Goal: Task Accomplishment & Management: Manage account settings

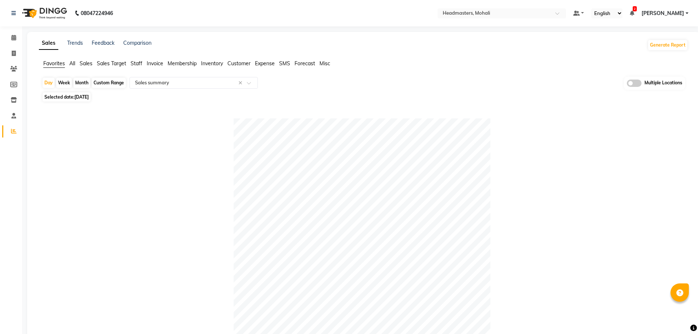
select select "full_report"
select select "csv"
click at [165, 85] on input "text" at bounding box center [187, 82] width 106 height 7
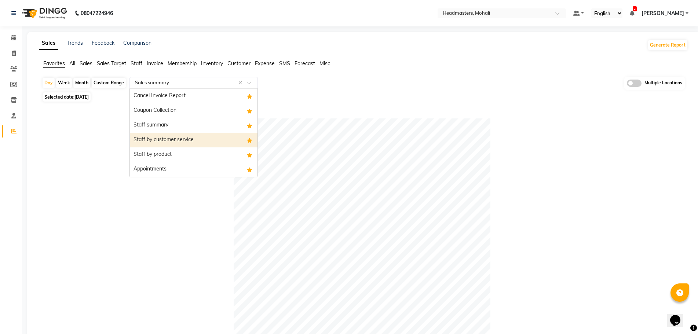
click at [174, 127] on div "Staff summary" at bounding box center [194, 125] width 128 height 15
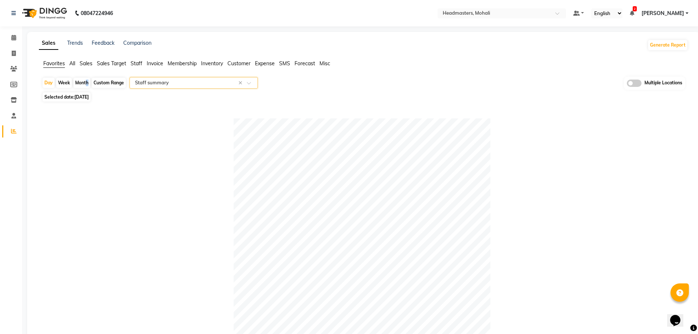
drag, startPoint x: 85, startPoint y: 84, endPoint x: 86, endPoint y: 94, distance: 10.3
click at [85, 84] on div "Month" at bounding box center [81, 83] width 17 height 10
select select "9"
select select "2025"
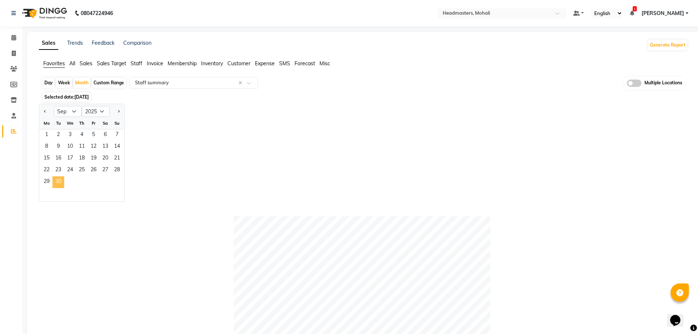
click at [56, 186] on span "30" at bounding box center [58, 183] width 12 height 12
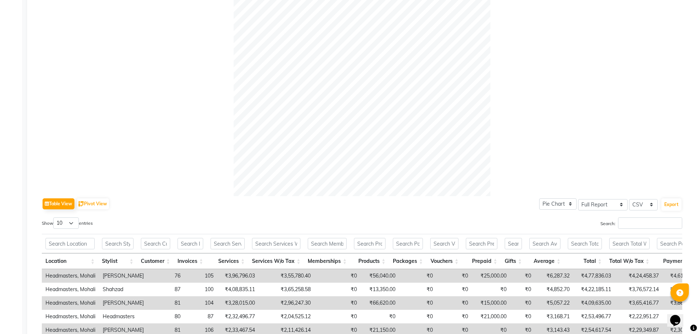
scroll to position [220, 0]
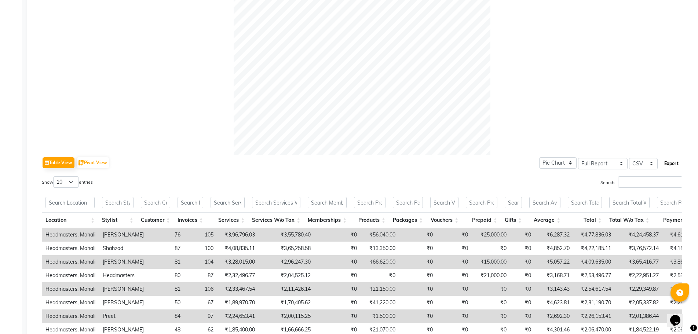
click at [665, 167] on button "Export" at bounding box center [672, 163] width 20 height 12
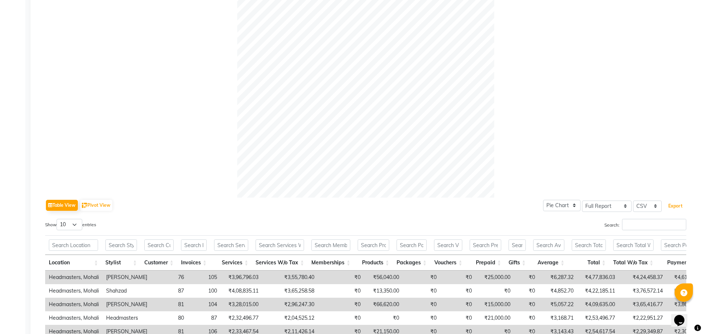
scroll to position [0, 0]
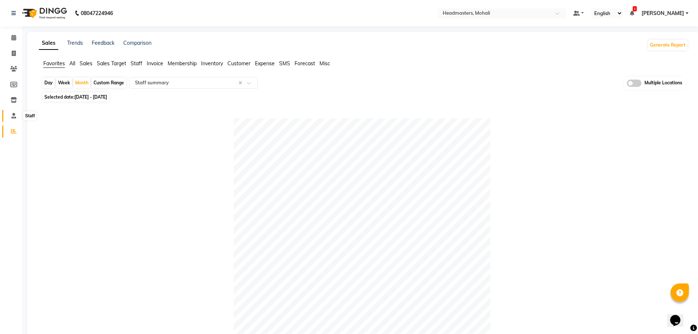
click at [12, 115] on icon at bounding box center [13, 116] width 5 height 6
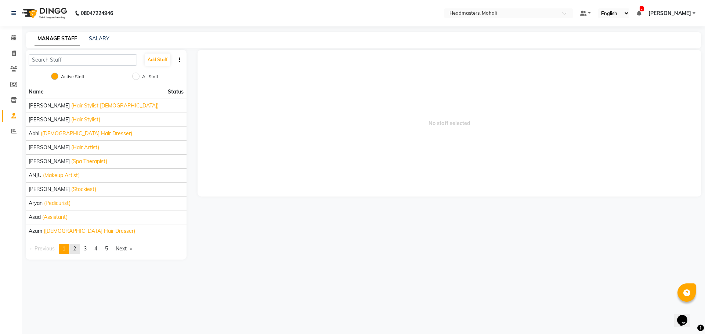
click at [76, 250] on span "2" at bounding box center [74, 249] width 3 height 7
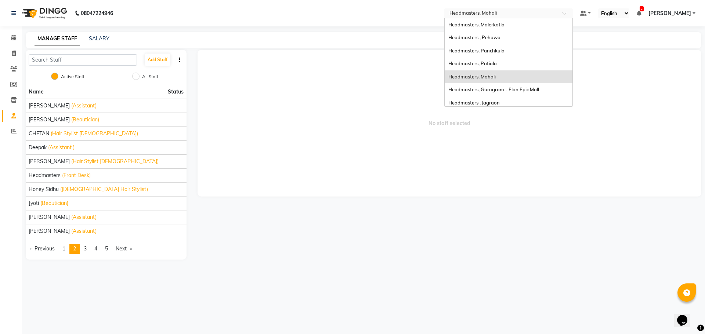
click at [539, 12] on input "text" at bounding box center [501, 13] width 106 height 7
click at [553, 83] on div "Headmasters, Gurugram - Elan Epic Mall" at bounding box center [508, 89] width 128 height 13
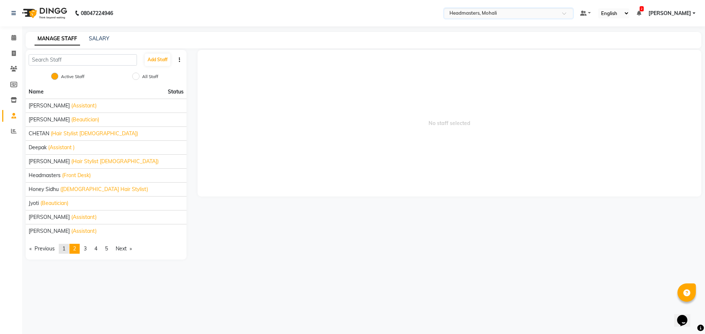
click at [66, 245] on link "page 1" at bounding box center [64, 249] width 10 height 10
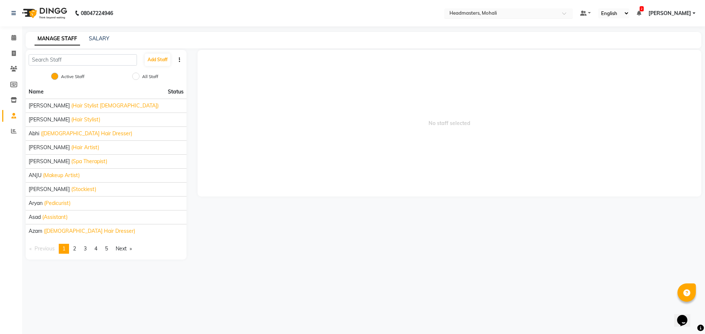
click at [517, 13] on input "text" at bounding box center [501, 13] width 106 height 7
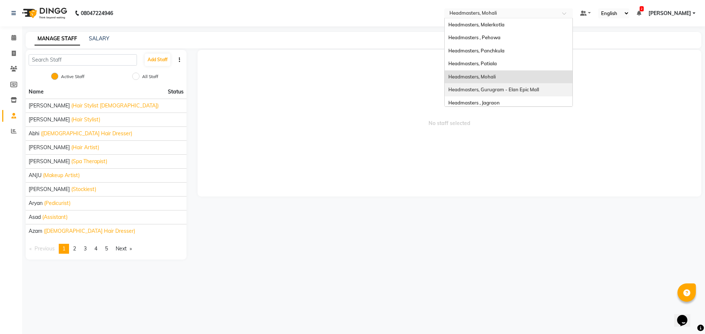
click at [527, 93] on div "Headmasters, Gurugram - Elan Epic Mall" at bounding box center [508, 89] width 128 height 13
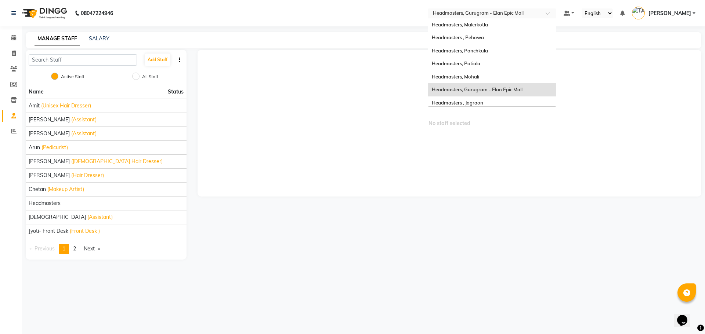
click at [493, 11] on input "text" at bounding box center [484, 13] width 106 height 7
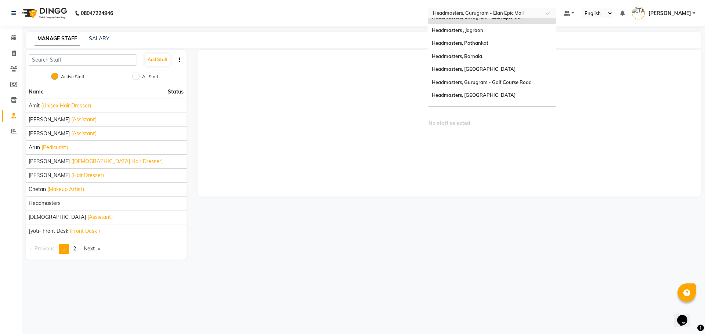
scroll to position [76, 0]
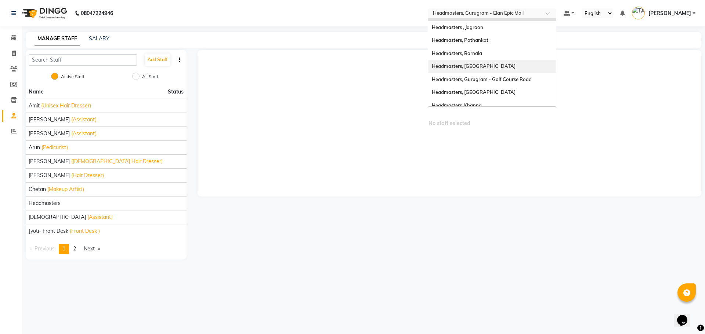
click at [535, 67] on div "Headmasters, [GEOGRAPHIC_DATA]" at bounding box center [492, 66] width 128 height 13
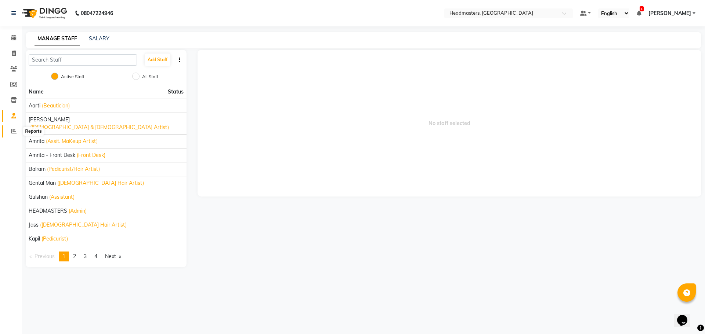
click at [15, 129] on icon at bounding box center [14, 131] width 6 height 6
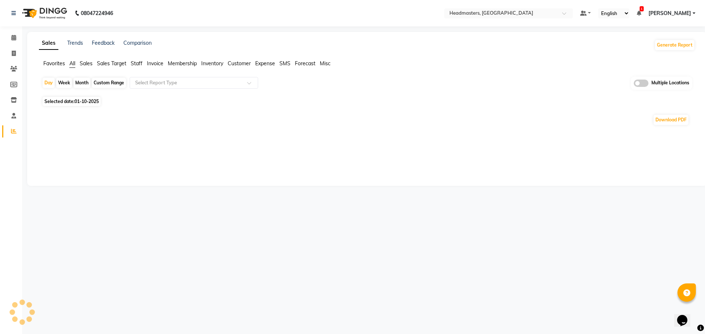
click at [51, 66] on span "Favorites" at bounding box center [54, 63] width 22 height 7
click at [149, 81] on input "text" at bounding box center [187, 82] width 106 height 7
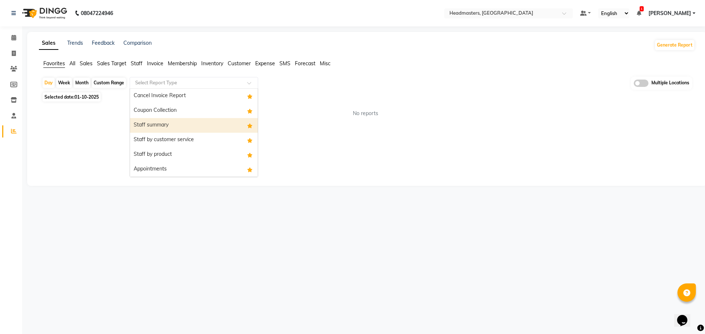
click at [156, 126] on div "Staff summary" at bounding box center [194, 125] width 128 height 15
select select "full_report"
select select "csv"
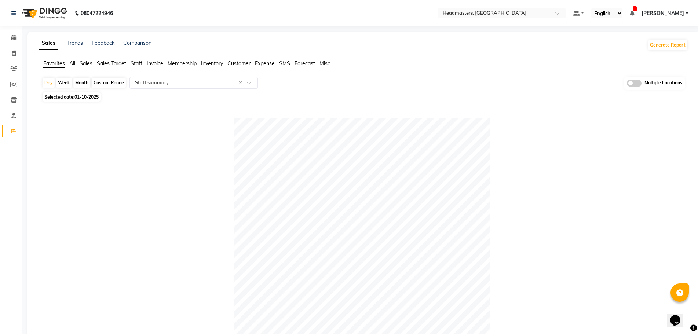
click at [83, 83] on div "Month" at bounding box center [81, 83] width 17 height 10
select select "10"
select select "2025"
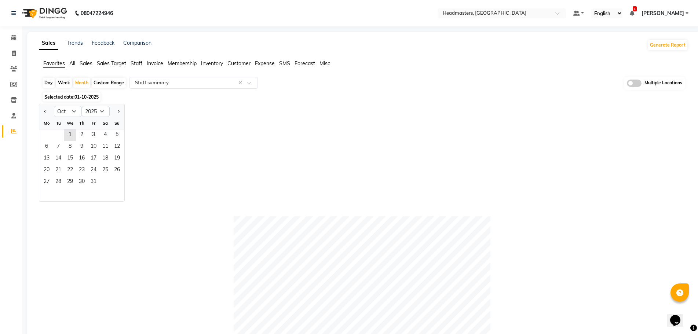
click at [41, 112] on div at bounding box center [46, 112] width 15 height 12
click at [47, 112] on button "Previous month" at bounding box center [45, 112] width 6 height 12
select select "9"
click at [60, 183] on span "30" at bounding box center [58, 183] width 12 height 12
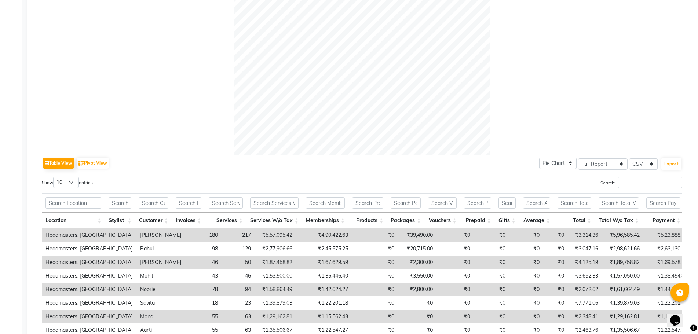
scroll to position [257, 0]
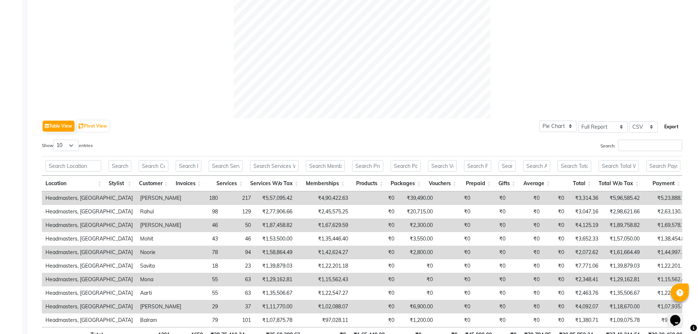
click at [673, 128] on button "Export" at bounding box center [672, 127] width 20 height 12
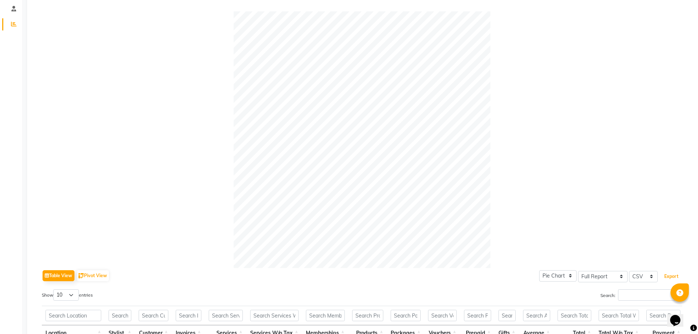
scroll to position [0, 0]
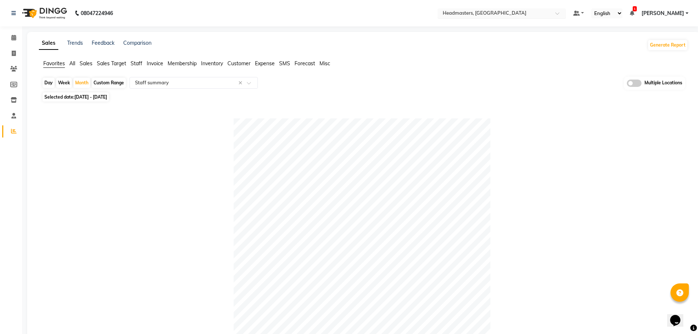
click at [516, 12] on input "text" at bounding box center [495, 13] width 106 height 7
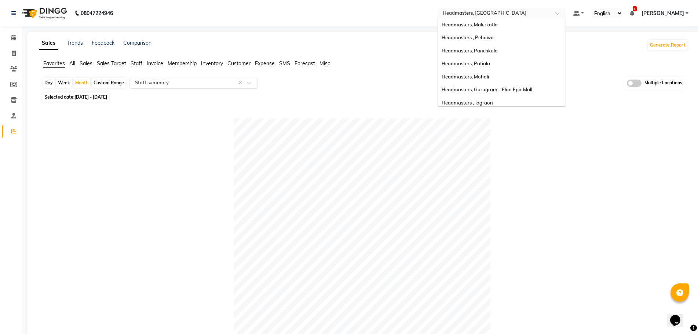
scroll to position [117, 0]
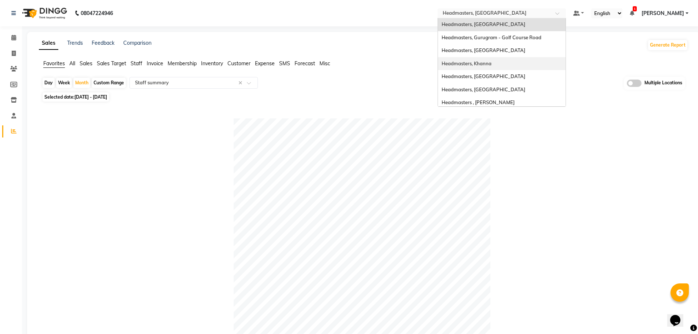
click at [522, 66] on div "Headmasters, Khanna" at bounding box center [502, 63] width 128 height 13
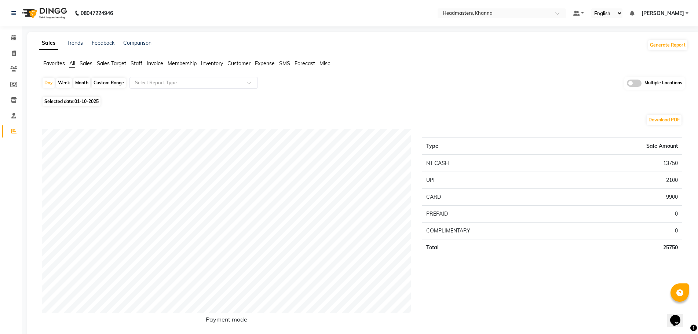
click at [58, 65] on span "Favorites" at bounding box center [54, 63] width 22 height 7
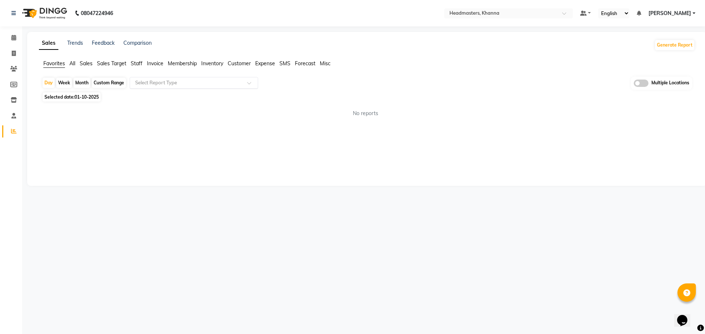
click at [156, 82] on input "text" at bounding box center [187, 82] width 106 height 7
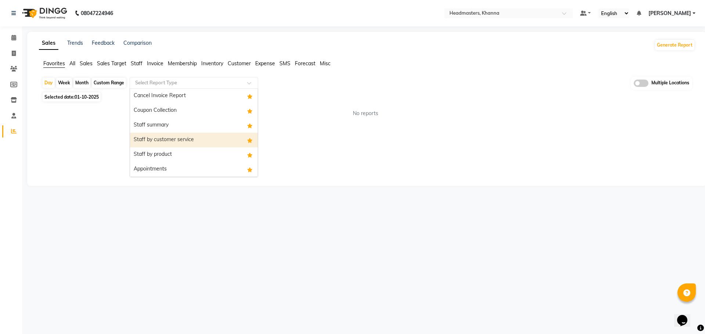
click at [171, 135] on div "Staff by customer service" at bounding box center [194, 140] width 128 height 15
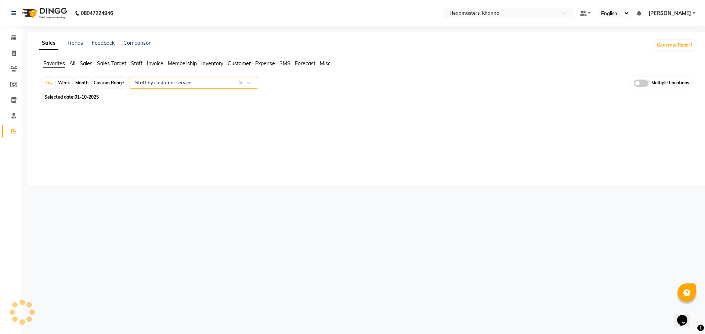
click at [188, 82] on input "text" at bounding box center [187, 82] width 106 height 7
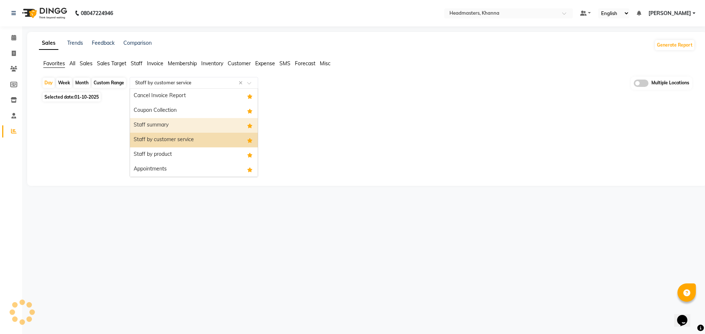
click at [181, 127] on div "Staff summary" at bounding box center [194, 125] width 128 height 15
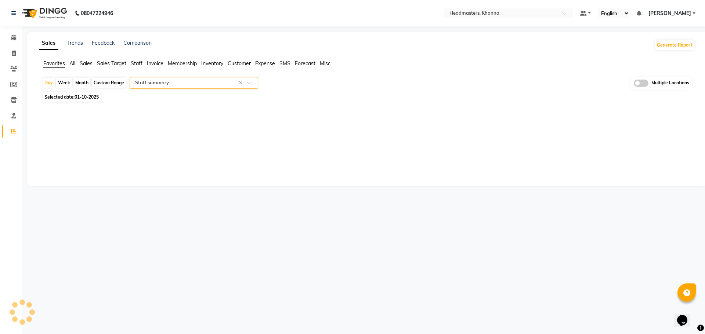
select select "full_report"
select select "csv"
click at [87, 82] on div "Month" at bounding box center [81, 83] width 17 height 10
select select "10"
select select "2025"
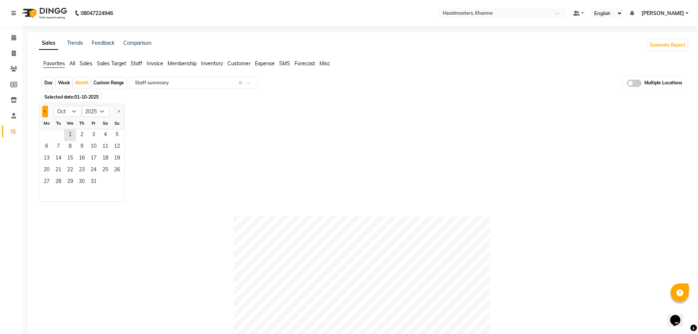
click at [46, 113] on button "Previous month" at bounding box center [45, 112] width 6 height 12
select select "9"
click at [61, 174] on span "23" at bounding box center [58, 171] width 12 height 12
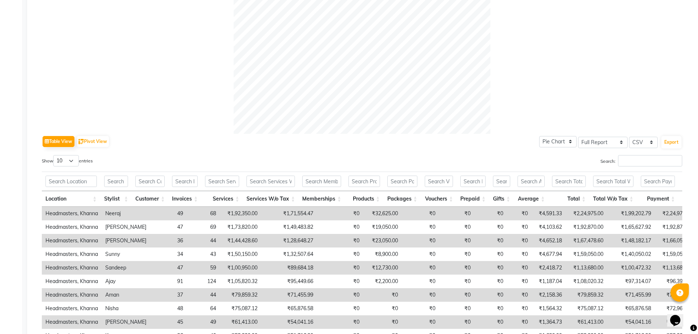
scroll to position [257, 0]
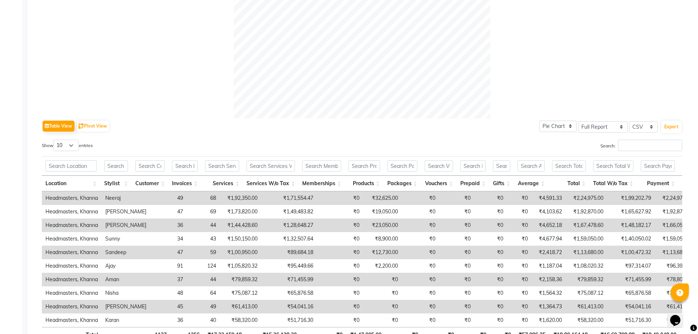
click at [676, 133] on div "Export" at bounding box center [672, 127] width 22 height 14
click at [672, 127] on button "Export" at bounding box center [672, 127] width 20 height 12
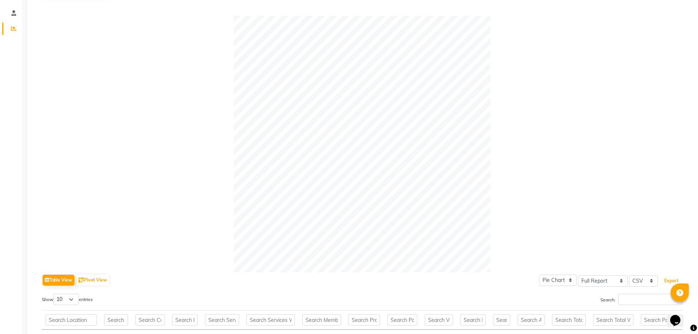
scroll to position [0, 0]
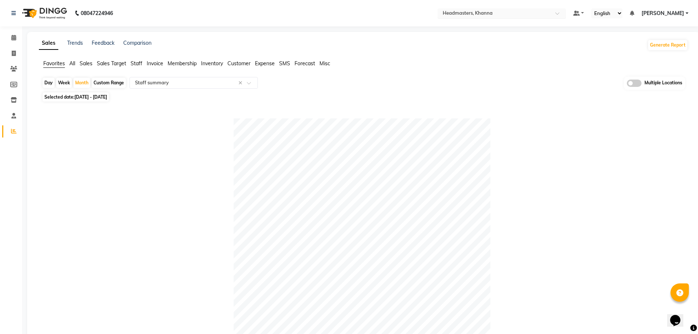
click at [539, 13] on input "text" at bounding box center [495, 13] width 106 height 7
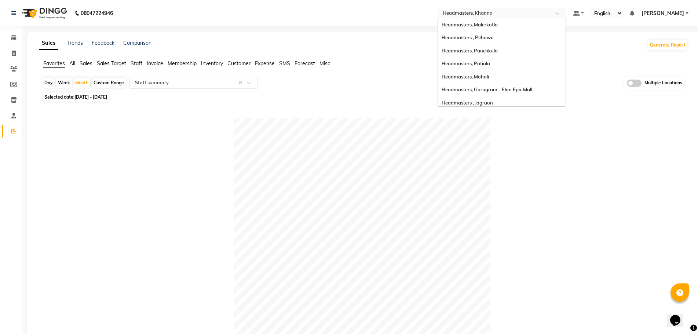
scroll to position [120, 0]
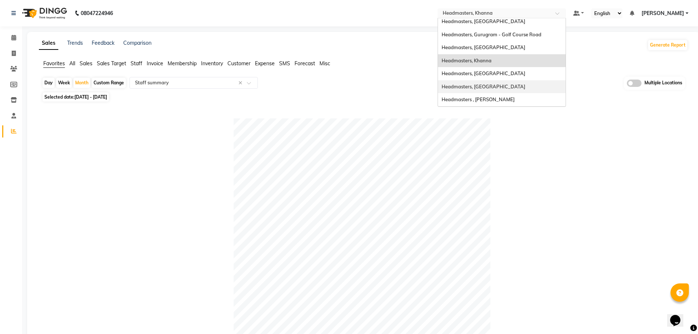
click at [612, 159] on div at bounding box center [362, 247] width 641 height 257
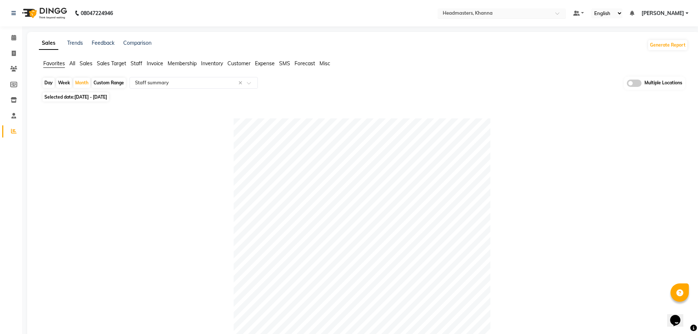
click at [533, 15] on input "text" at bounding box center [495, 13] width 106 height 7
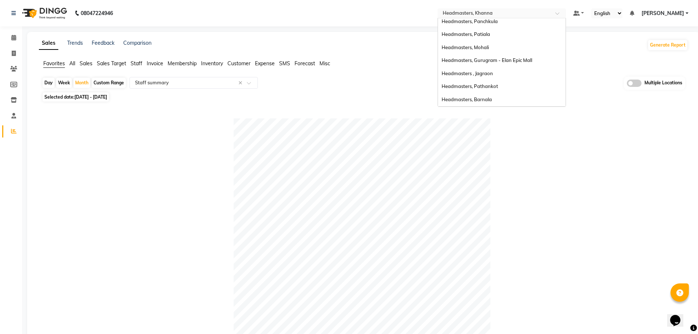
scroll to position [28, 0]
click at [543, 65] on div "Headmasters, Gurugram - Elan Epic Mall" at bounding box center [502, 61] width 128 height 13
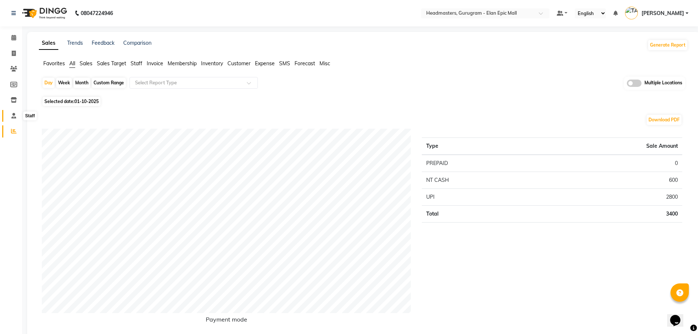
click at [13, 116] on icon at bounding box center [13, 116] width 5 height 6
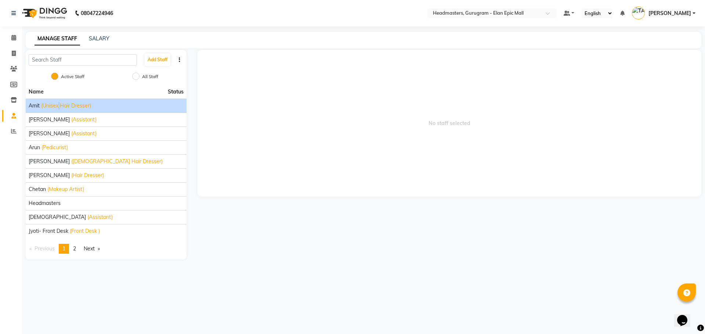
click at [60, 105] on span "(Unisex Hair Dresser)" at bounding box center [66, 106] width 50 height 8
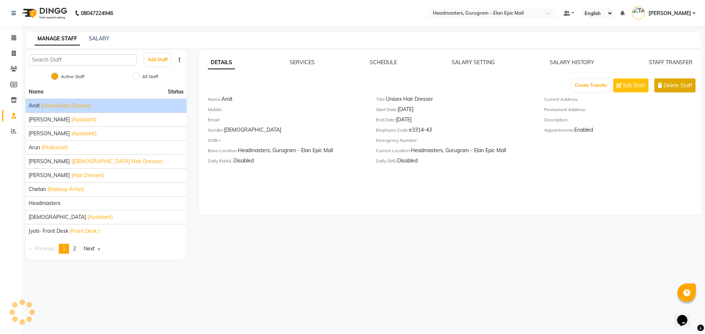
click at [678, 87] on span "Delete Staff" at bounding box center [677, 86] width 29 height 8
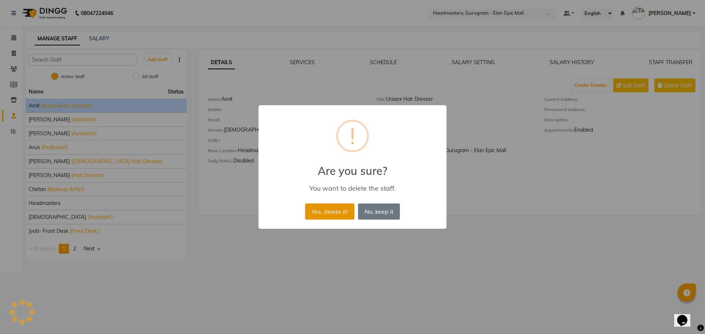
click at [335, 216] on button "Yes, delete it!" at bounding box center [329, 212] width 49 height 16
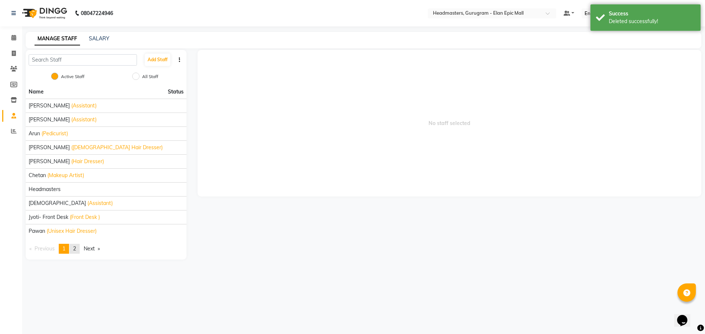
click at [75, 244] on link "page 2" at bounding box center [74, 249] width 10 height 10
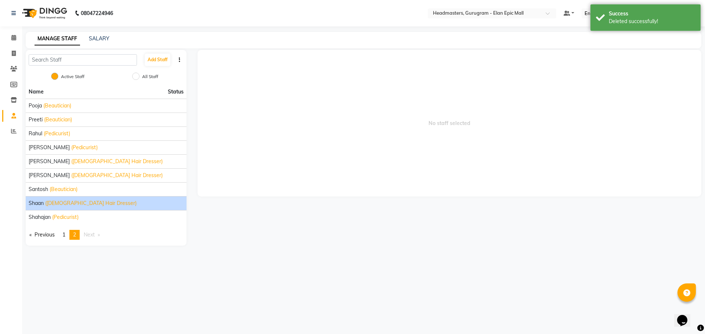
click at [69, 202] on span "([DEMOGRAPHIC_DATA] Hair Dresser)" at bounding box center [90, 204] width 91 height 8
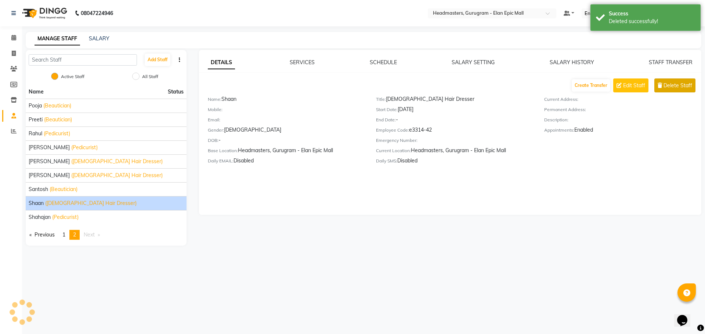
click at [670, 83] on span "Delete Staff" at bounding box center [677, 86] width 29 height 8
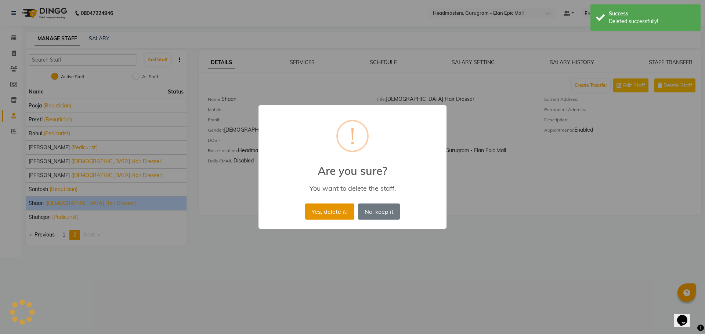
click at [333, 210] on button "Yes, delete it!" at bounding box center [329, 212] width 49 height 16
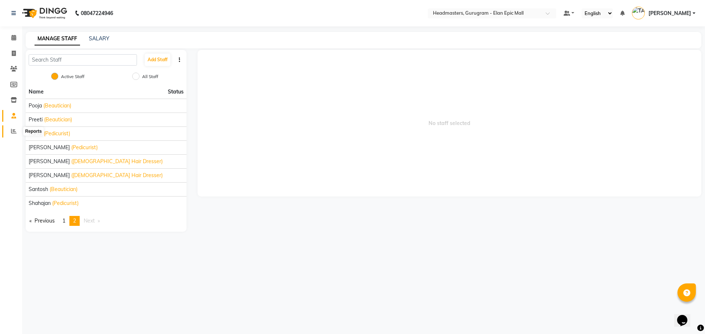
click at [13, 131] on icon at bounding box center [14, 131] width 6 height 6
